Goal: Task Accomplishment & Management: Use online tool/utility

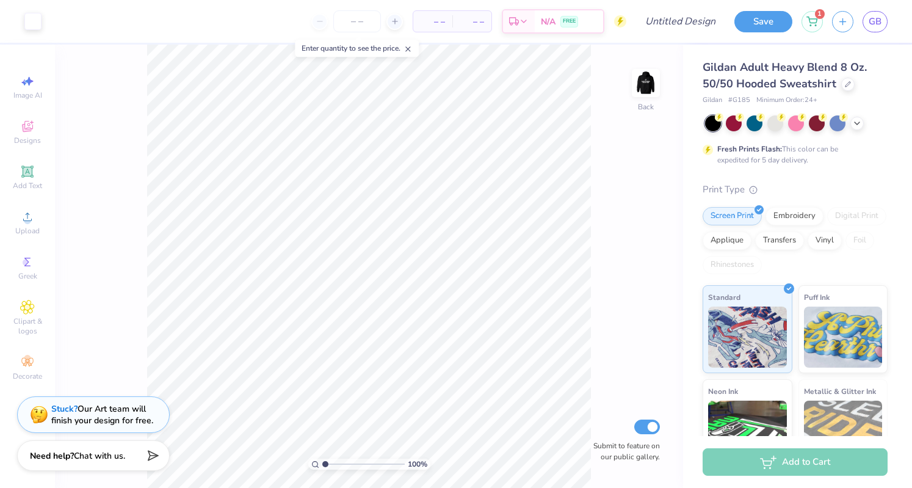
click at [813, 20] on icon at bounding box center [811, 21] width 11 height 10
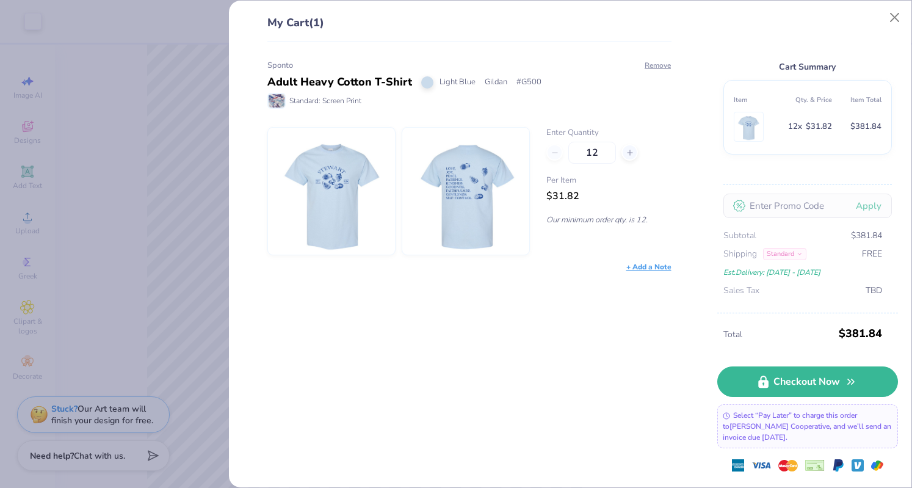
click at [355, 214] on img at bounding box center [331, 191] width 105 height 127
click at [892, 19] on button "Close" at bounding box center [894, 17] width 23 height 23
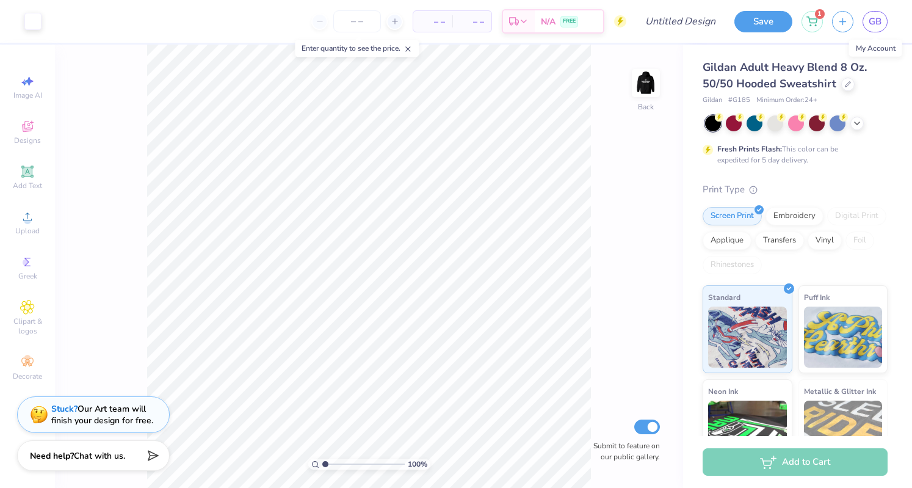
click at [876, 26] on span "GB" at bounding box center [874, 22] width 13 height 14
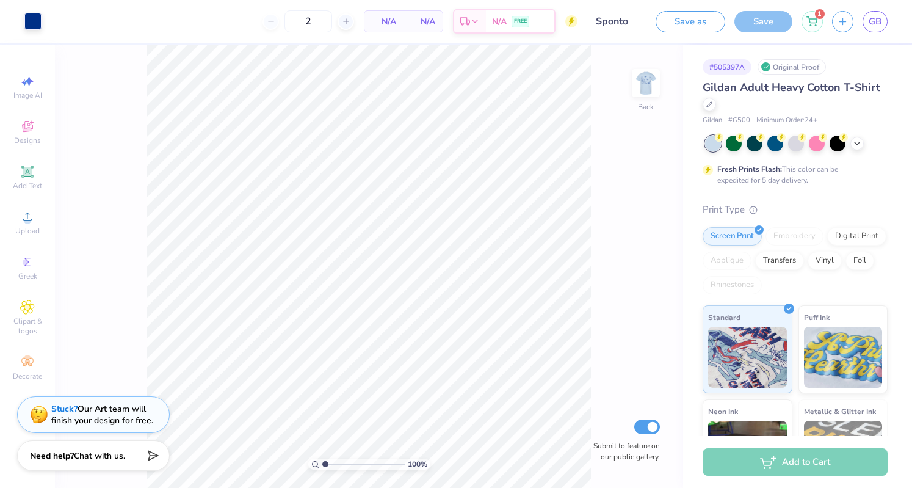
click at [658, 95] on img at bounding box center [645, 83] width 24 height 24
click at [641, 105] on div "Front" at bounding box center [646, 90] width 28 height 43
click at [641, 92] on img at bounding box center [645, 83] width 24 height 24
click at [650, 95] on img at bounding box center [645, 83] width 24 height 24
